Goal: Information Seeking & Learning: Learn about a topic

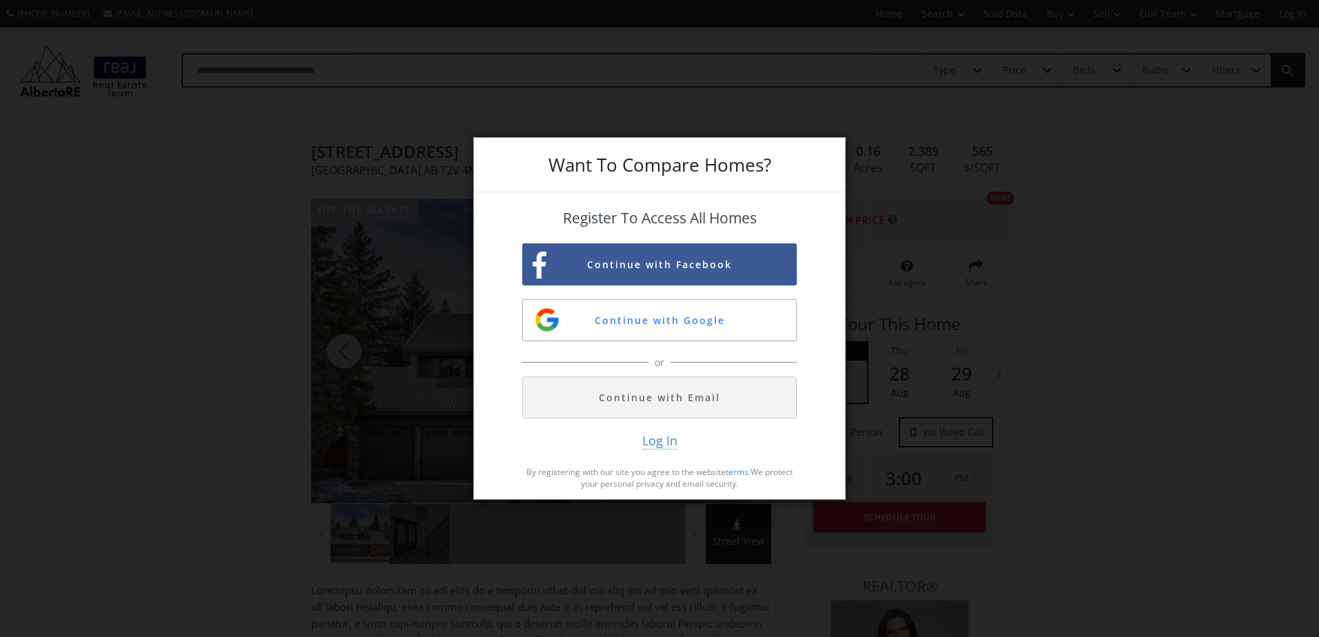
click at [964, 214] on div "Want To Compare Homes? Register To Access All Homes Continue with Facebook Cont…" at bounding box center [659, 318] width 1319 height 637
click at [736, 353] on div "or" at bounding box center [659, 362] width 274 height 28
click at [1133, 166] on div "Want To Compare Homes? Register To Access All Homes Continue with Facebook Cont…" at bounding box center [659, 318] width 1319 height 637
